Goal: Task Accomplishment & Management: Manage account settings

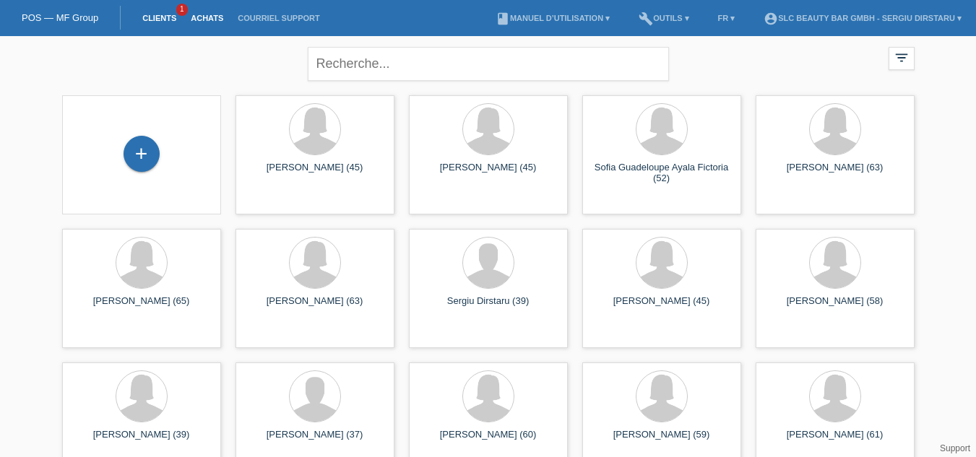
click at [204, 19] on link "Achats" at bounding box center [207, 18] width 47 height 9
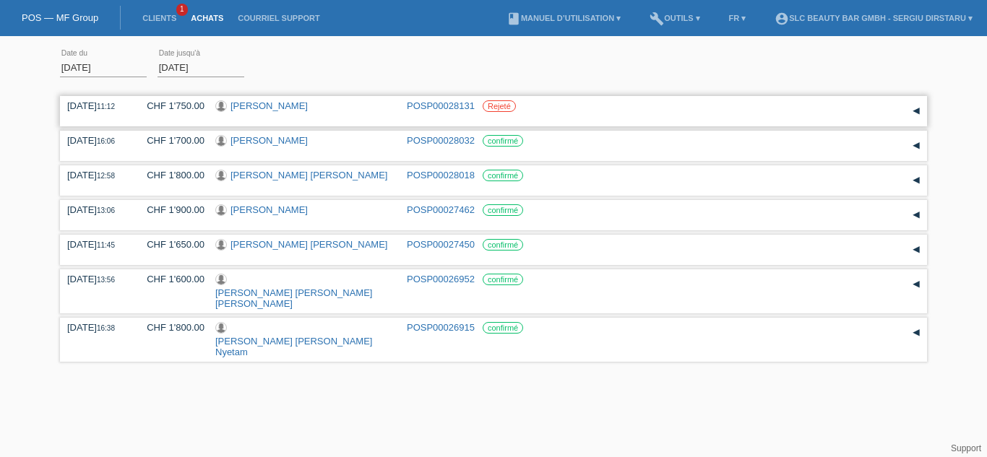
click at [308, 103] on link "[PERSON_NAME]" at bounding box center [268, 105] width 77 height 11
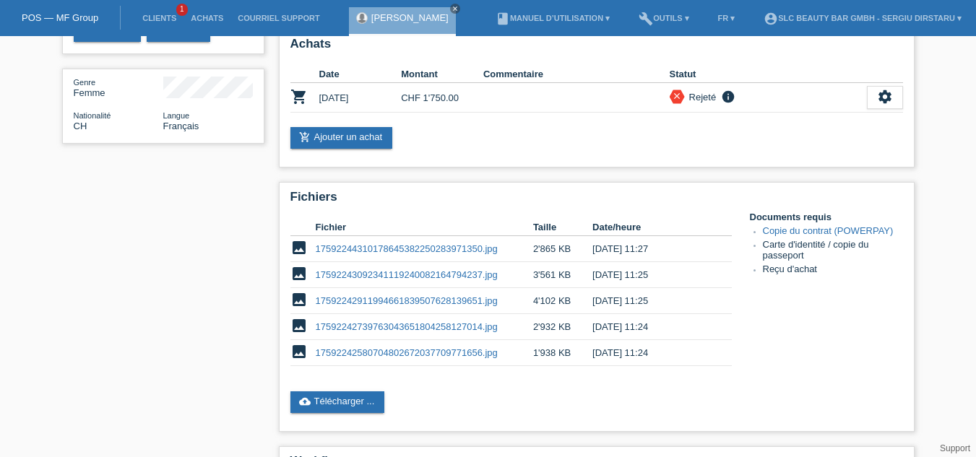
scroll to position [199, 0]
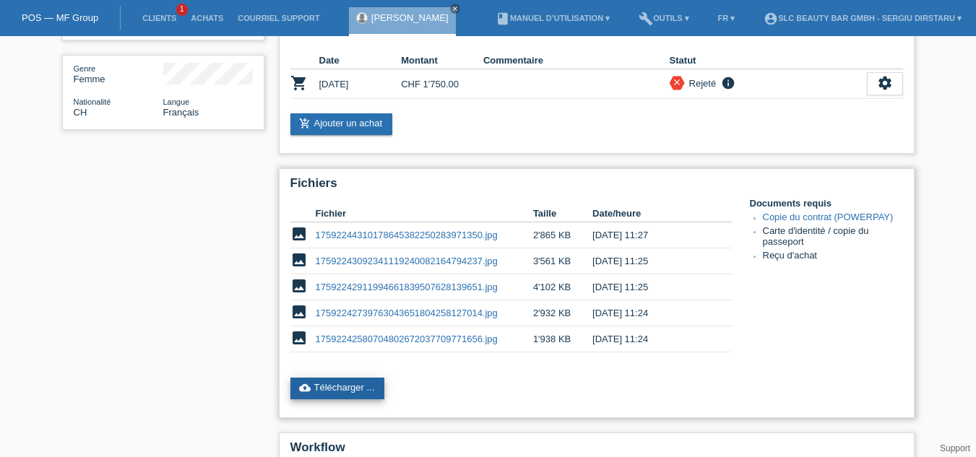
click at [324, 390] on link "cloud_upload Télécharger ..." at bounding box center [337, 389] width 95 height 22
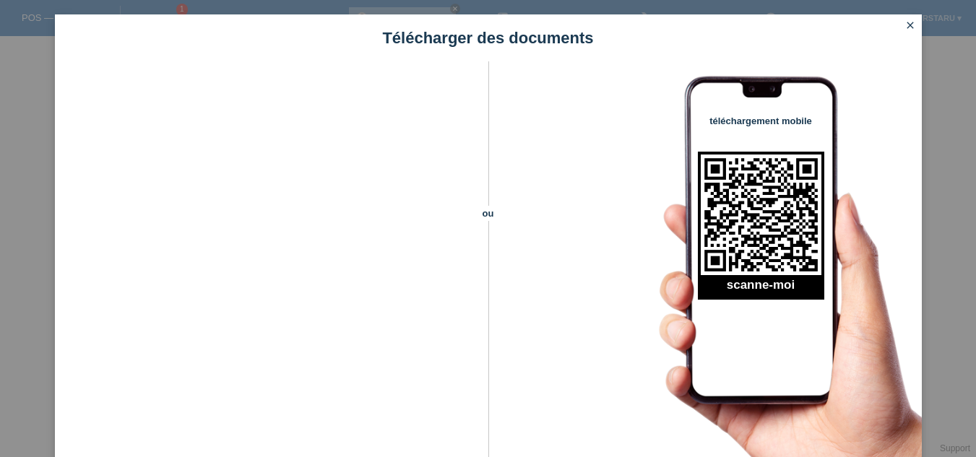
click at [911, 25] on icon "close" at bounding box center [911, 26] width 12 height 12
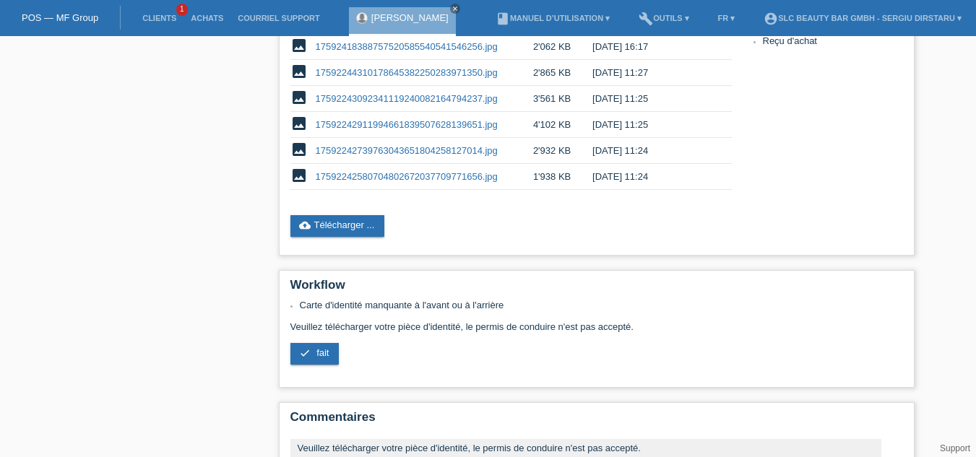
scroll to position [431, 0]
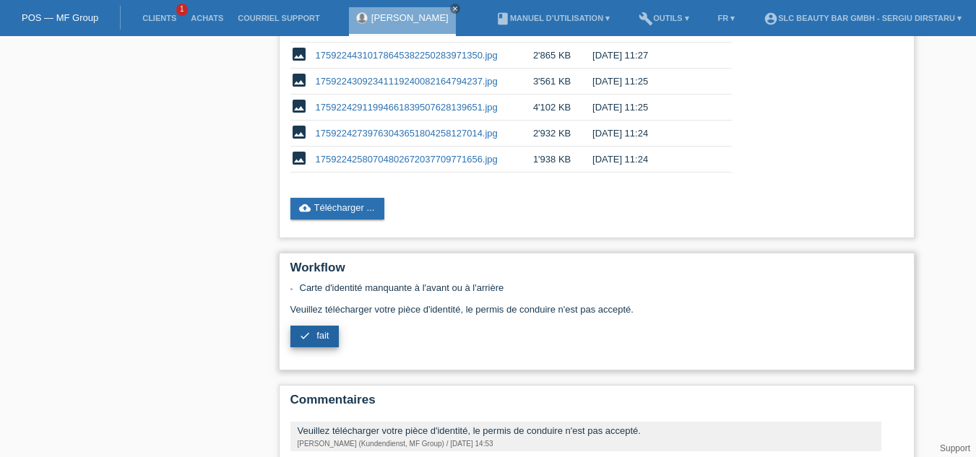
click at [318, 338] on span "fait" at bounding box center [322, 335] width 12 height 11
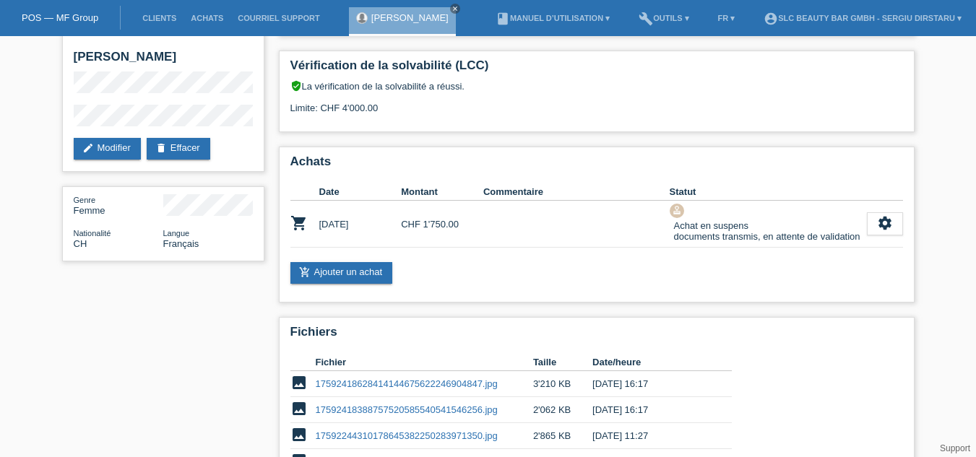
scroll to position [63, 0]
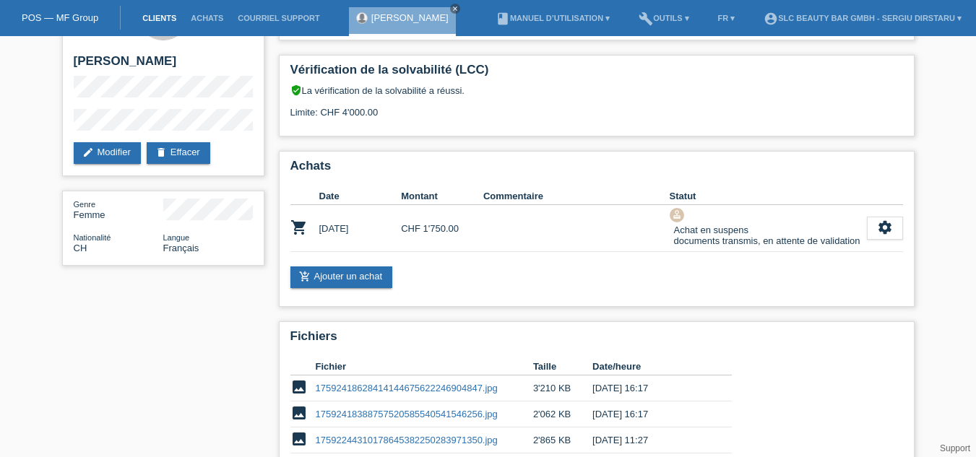
click at [165, 15] on link "Clients" at bounding box center [159, 18] width 48 height 9
